Goal: Task Accomplishment & Management: Use online tool/utility

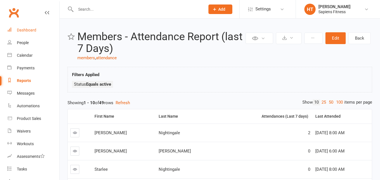
click at [24, 31] on div "Dashboard" at bounding box center [26, 30] width 19 height 5
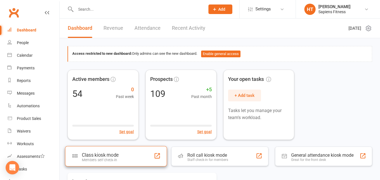
click at [128, 159] on div "Class kiosk mode Members self check-in" at bounding box center [116, 156] width 102 height 20
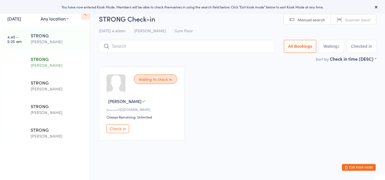
click at [39, 59] on div "STRONG" at bounding box center [58, 59] width 54 height 6
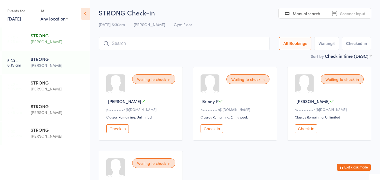
click at [49, 44] on div "[PERSON_NAME]" at bounding box center [58, 42] width 54 height 6
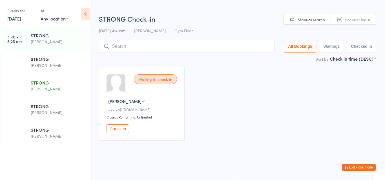
click at [44, 82] on div "STRONG" at bounding box center [58, 83] width 54 height 6
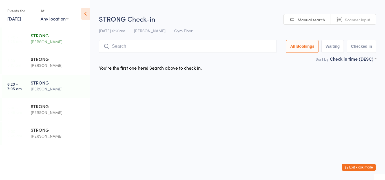
click at [46, 38] on div "STRONG" at bounding box center [58, 35] width 54 height 6
